Goal: Find specific page/section: Find specific page/section

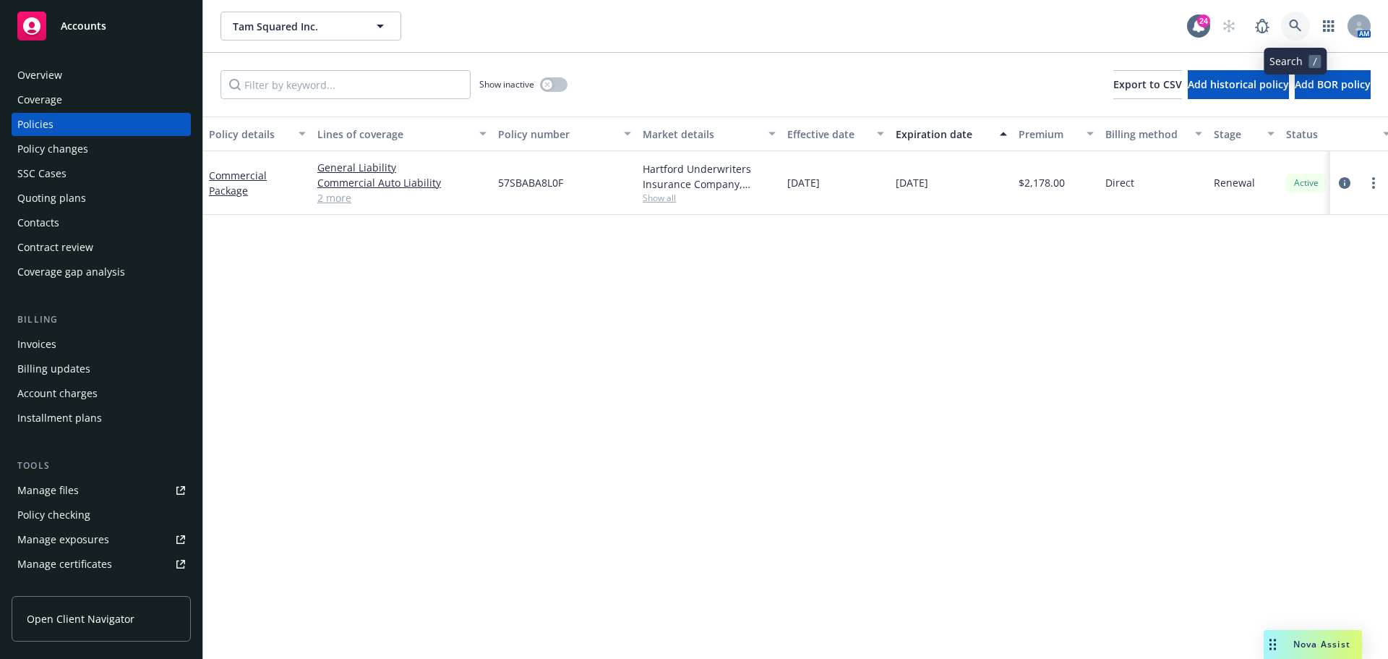
click at [1304, 21] on link at bounding box center [1295, 26] width 29 height 29
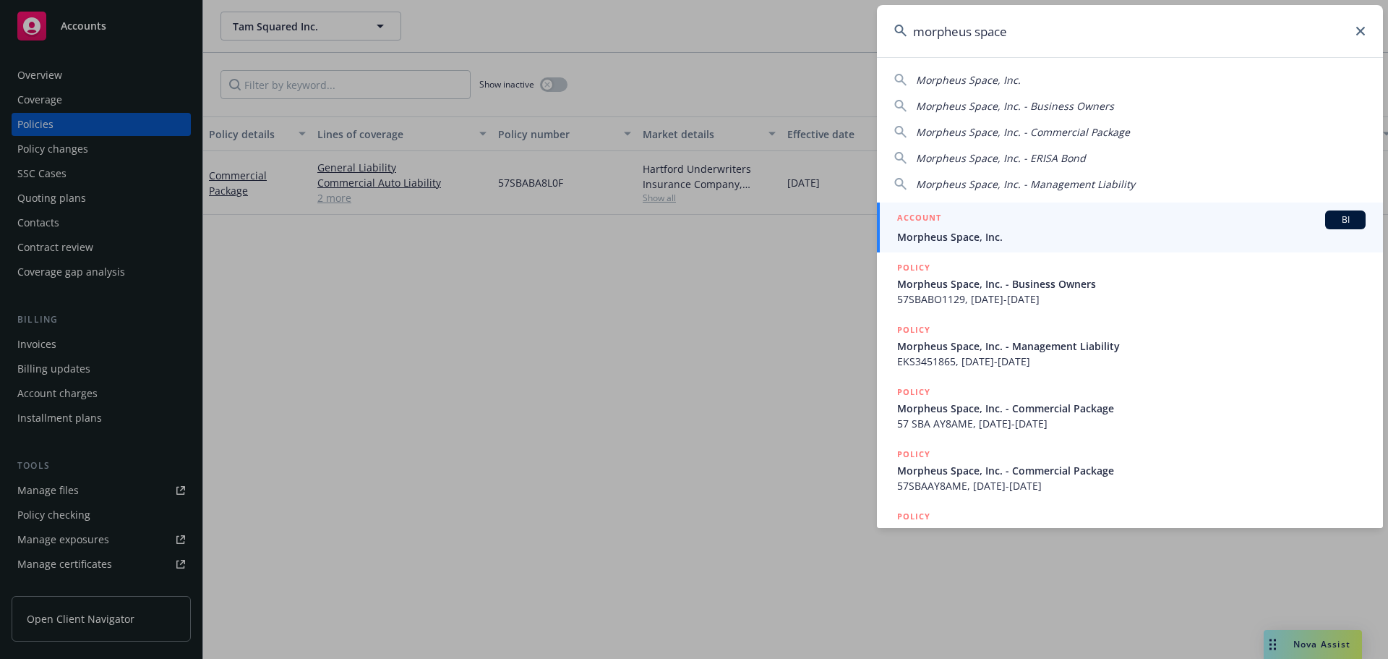
type input "morpheus space"
click at [1017, 226] on div "ACCOUNT BI" at bounding box center [1131, 219] width 469 height 19
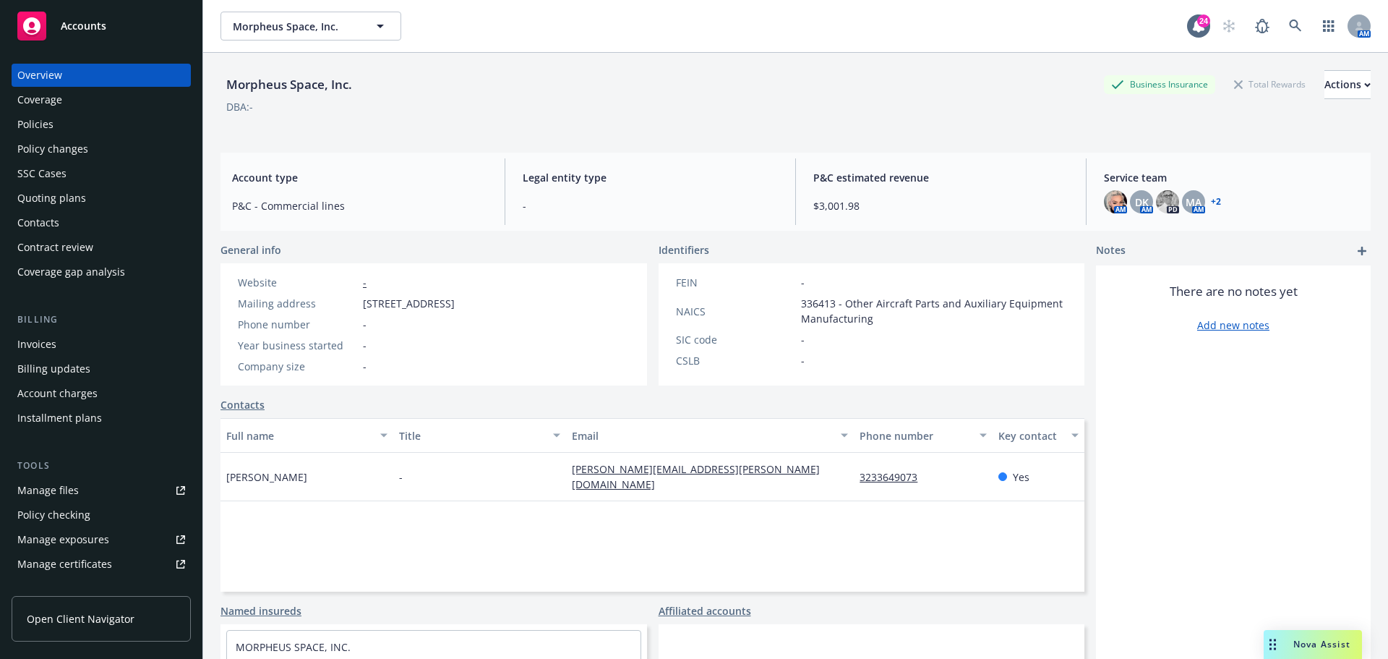
click at [134, 132] on div "Policies" at bounding box center [101, 124] width 168 height 23
